Goal: Book appointment/travel/reservation

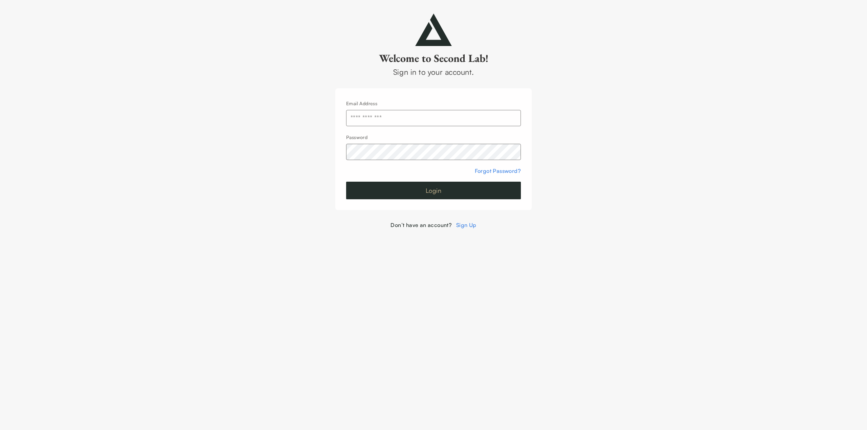
type input "**********"
click at [388, 196] on button "Login" at bounding box center [433, 191] width 175 height 18
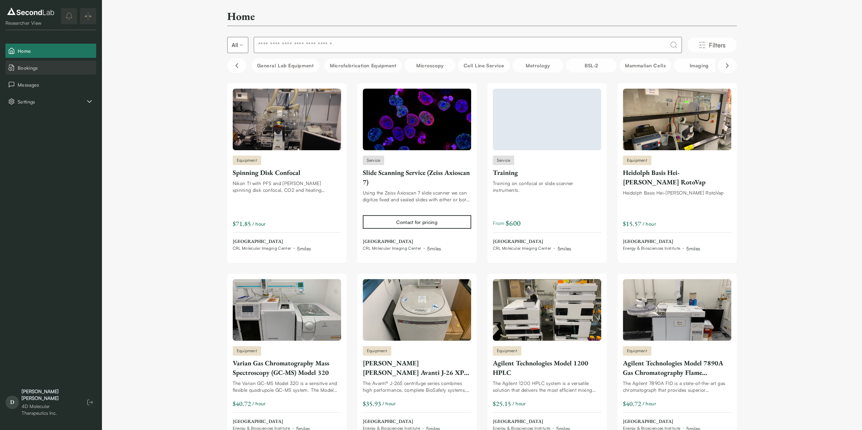
click at [31, 69] on span "Bookings" at bounding box center [56, 67] width 76 height 7
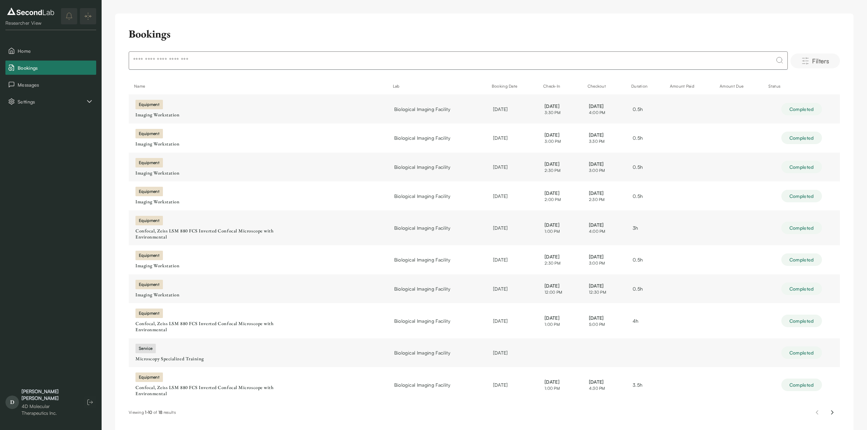
click at [819, 62] on span "Filters" at bounding box center [820, 60] width 17 height 9
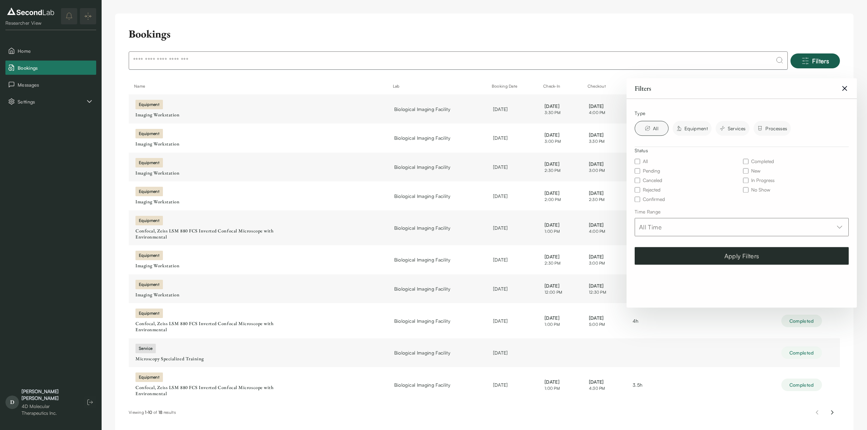
click at [342, 29] on div "Bookings" at bounding box center [484, 35] width 711 height 16
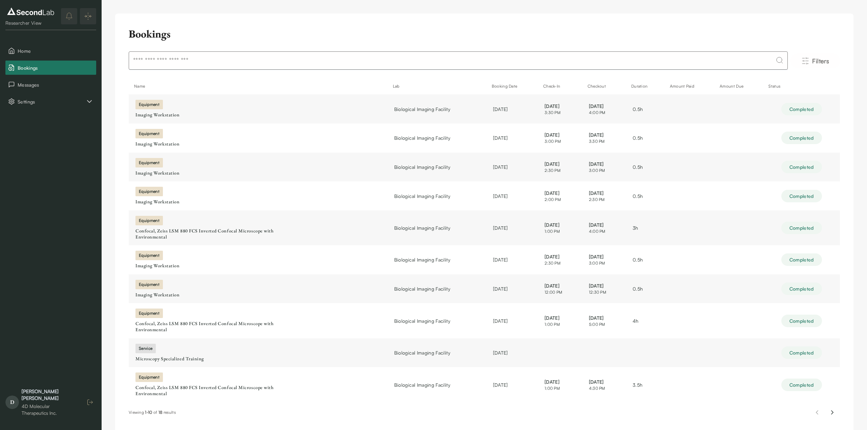
click at [89, 405] on icon "button" at bounding box center [90, 402] width 7 height 7
